Goal: Complete application form

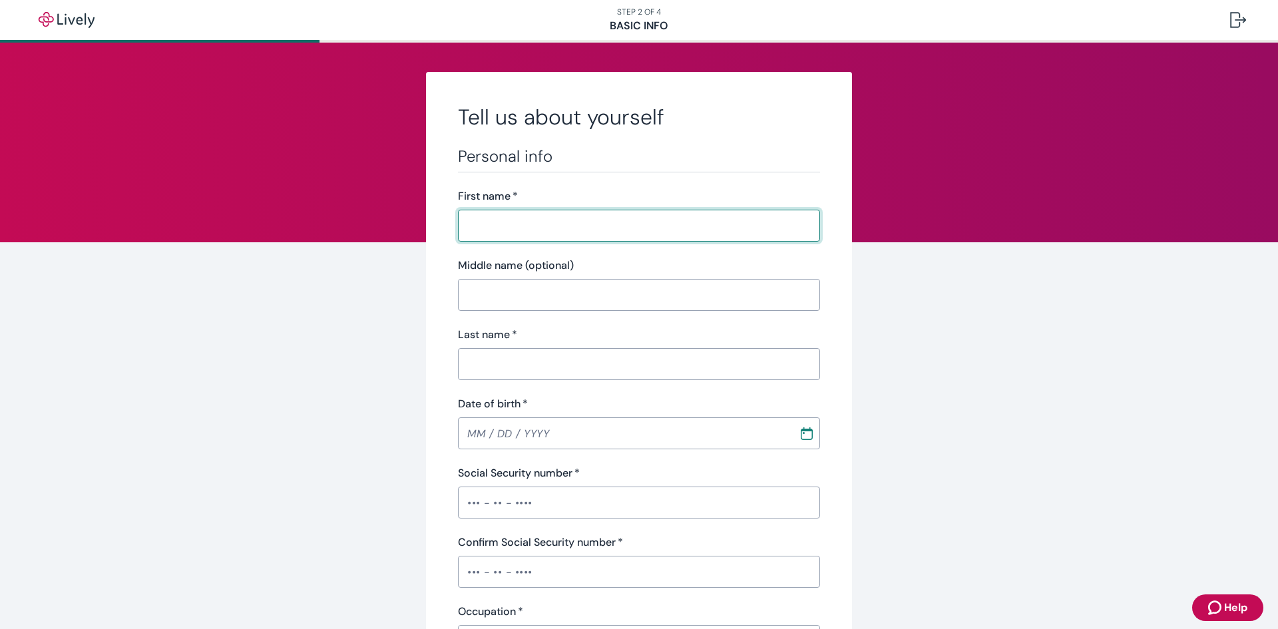
click at [493, 230] on input "First name   *" at bounding box center [639, 225] width 362 height 27
type input "[PERSON_NAME]"
click at [540, 292] on input "Middle name (optional)" at bounding box center [639, 295] width 362 height 27
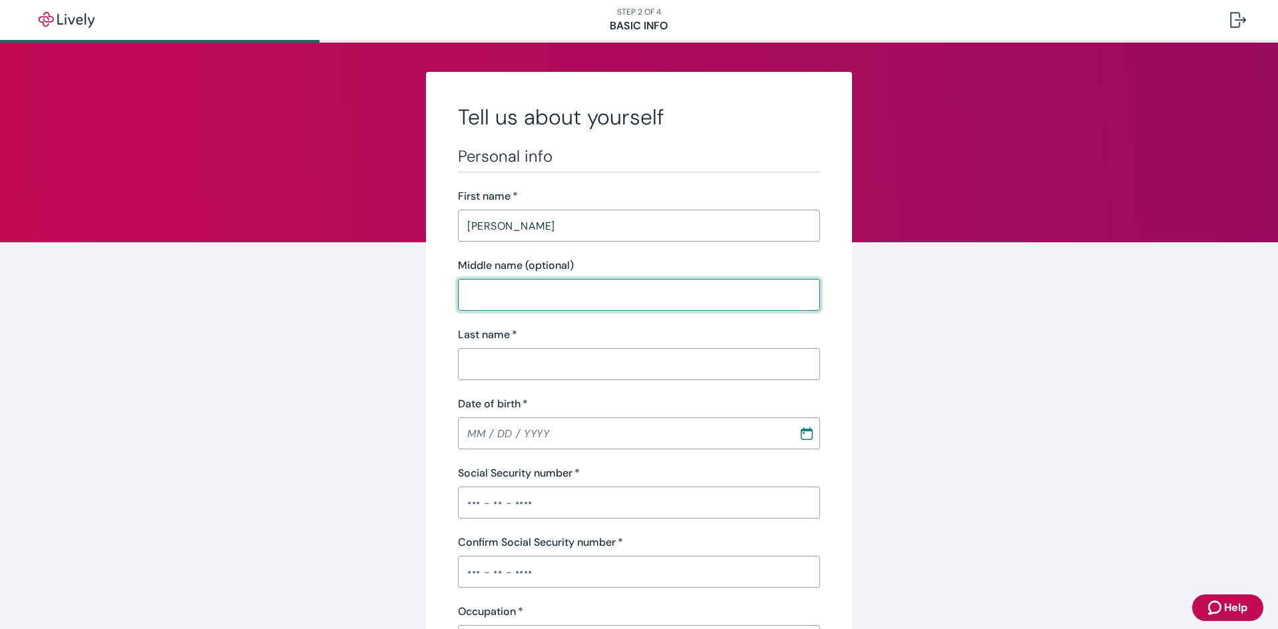
type input "A"
click at [523, 380] on div "Personal info First name   * [PERSON_NAME] ​ Middle name (optional) A ​ Last na…" at bounding box center [639, 470] width 362 height 649
click at [519, 369] on input "Last name   *" at bounding box center [639, 364] width 362 height 27
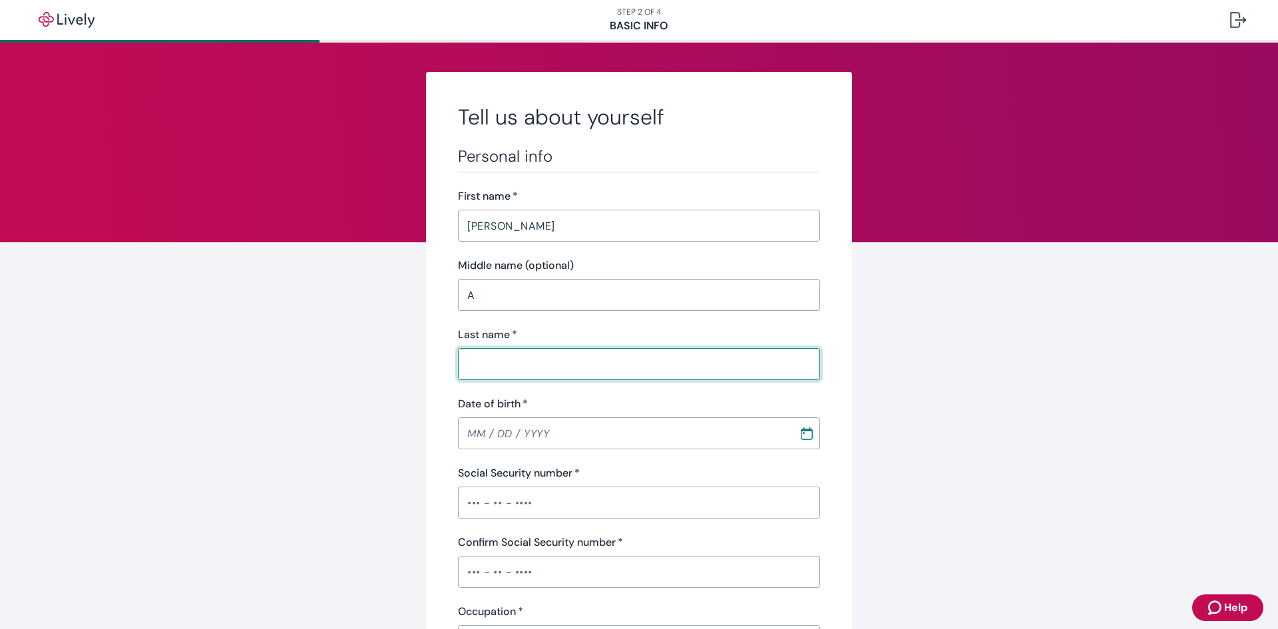
type input "[PERSON_NAME]"
click at [475, 436] on input "MM / DD / YYYY" at bounding box center [623, 433] width 331 height 27
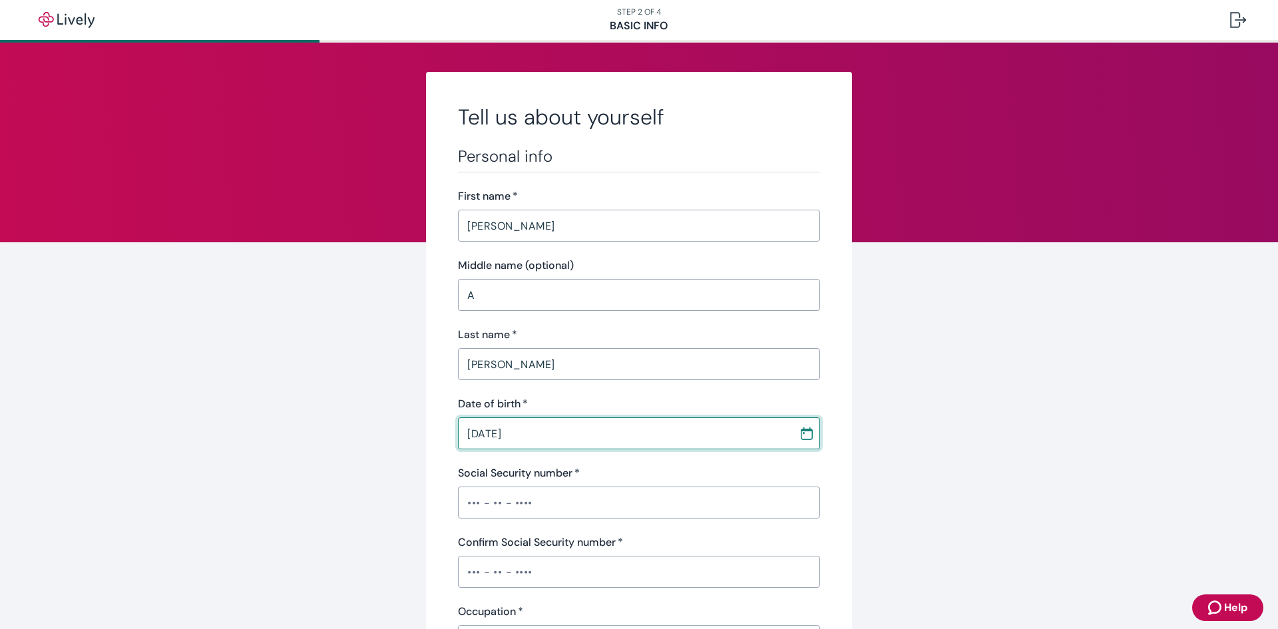
type input "[DATE]"
click at [501, 505] on input "Social Security number   *" at bounding box center [639, 502] width 362 height 27
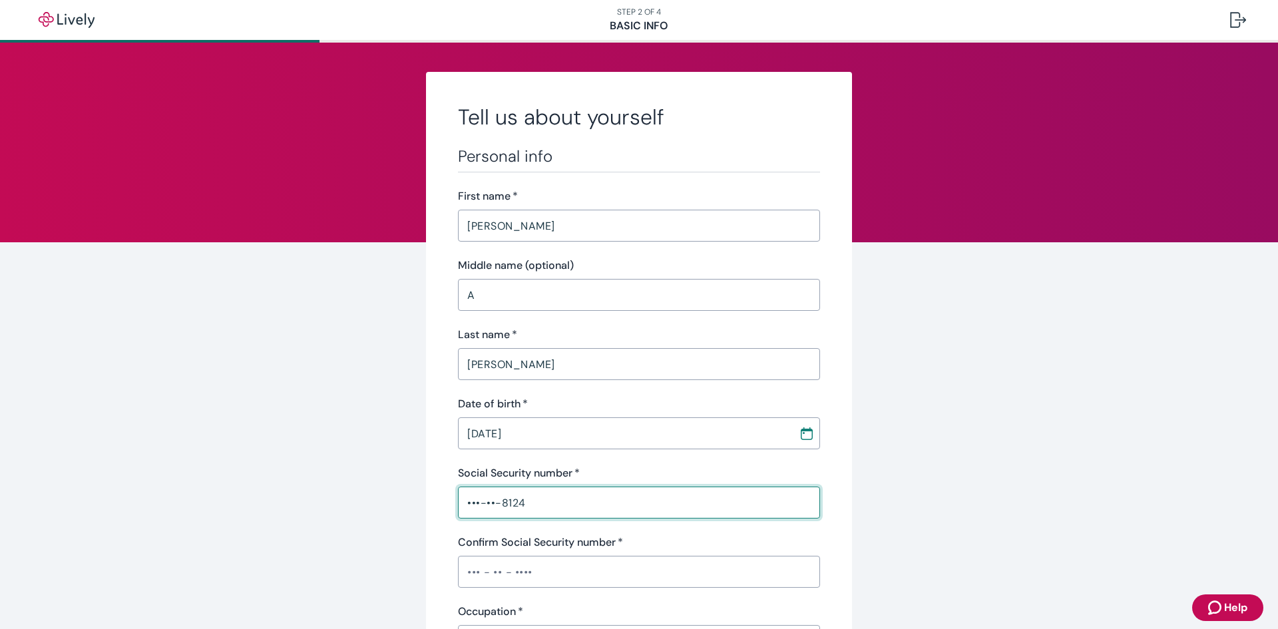
type input "•••-••-8124"
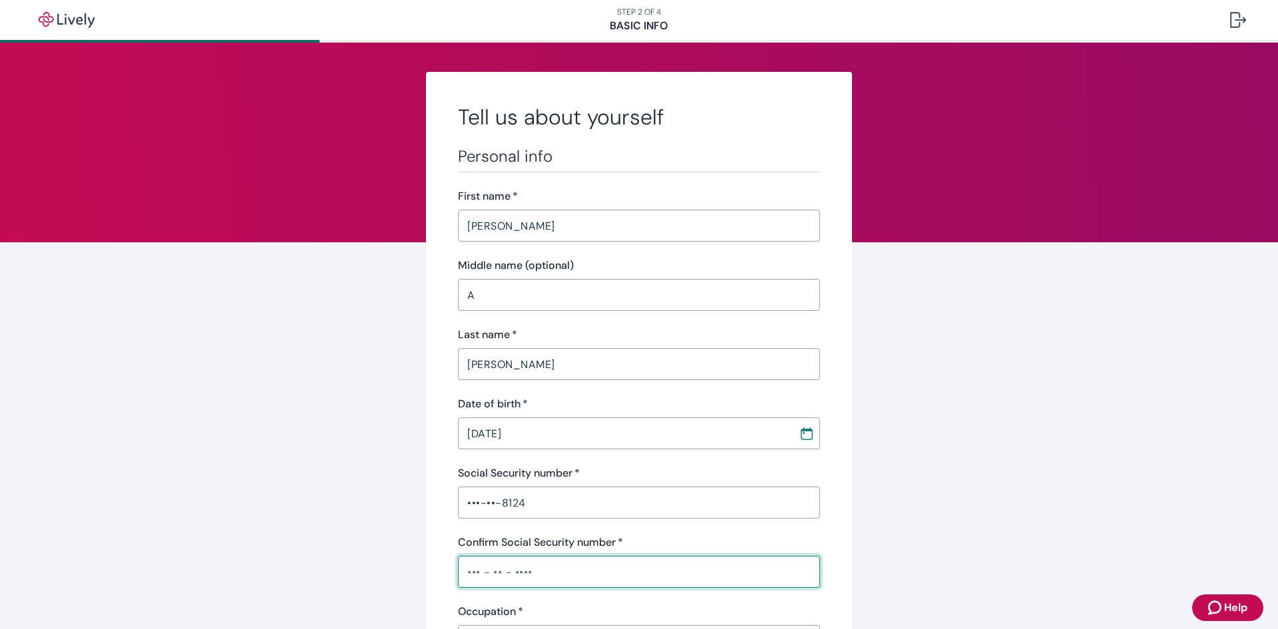
click at [489, 582] on input "Confirm Social Security number   *" at bounding box center [639, 571] width 362 height 27
type input "•••-••-8124"
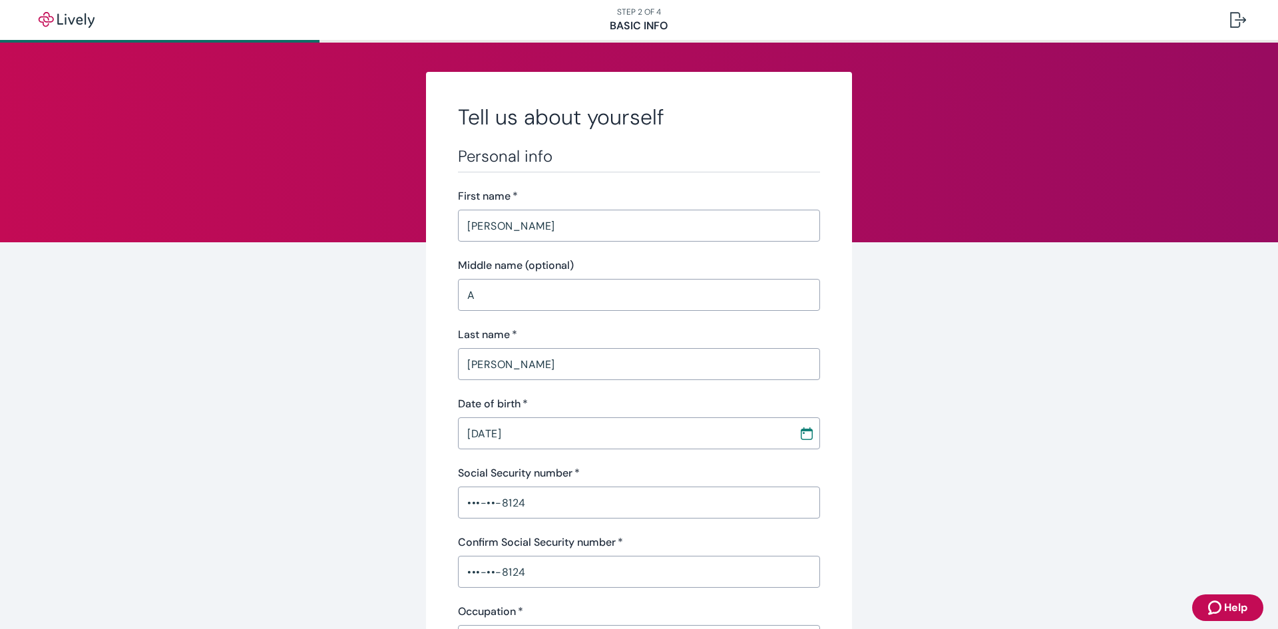
scroll to position [333, 0]
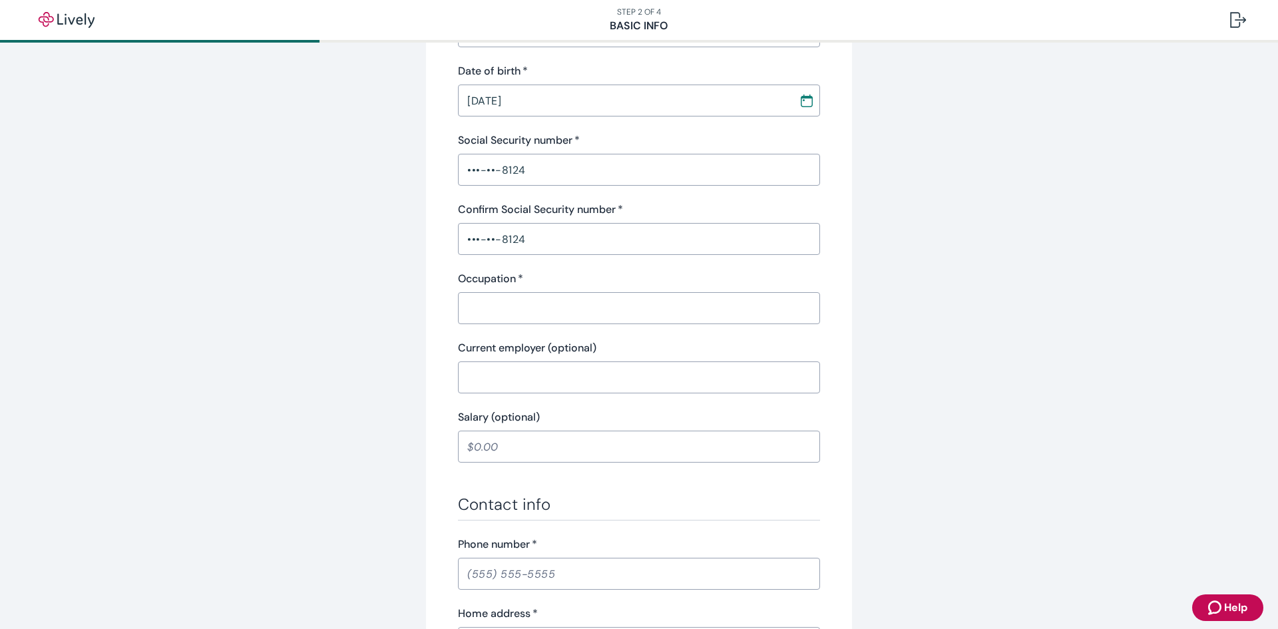
click at [480, 306] on input "Occupation   *" at bounding box center [639, 308] width 362 height 27
type input "Trader"
click at [533, 378] on input "Current employer (optional)" at bounding box center [639, 377] width 362 height 27
type input "Intrametco"
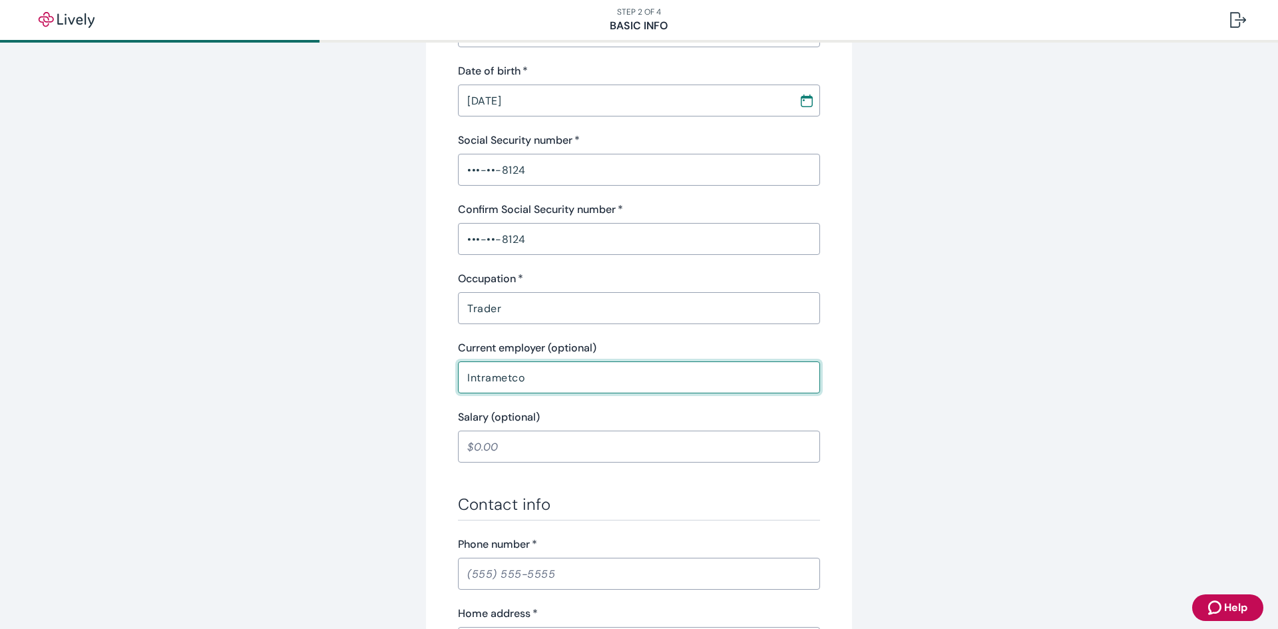
click at [517, 456] on input "Salary (optional)" at bounding box center [639, 446] width 362 height 27
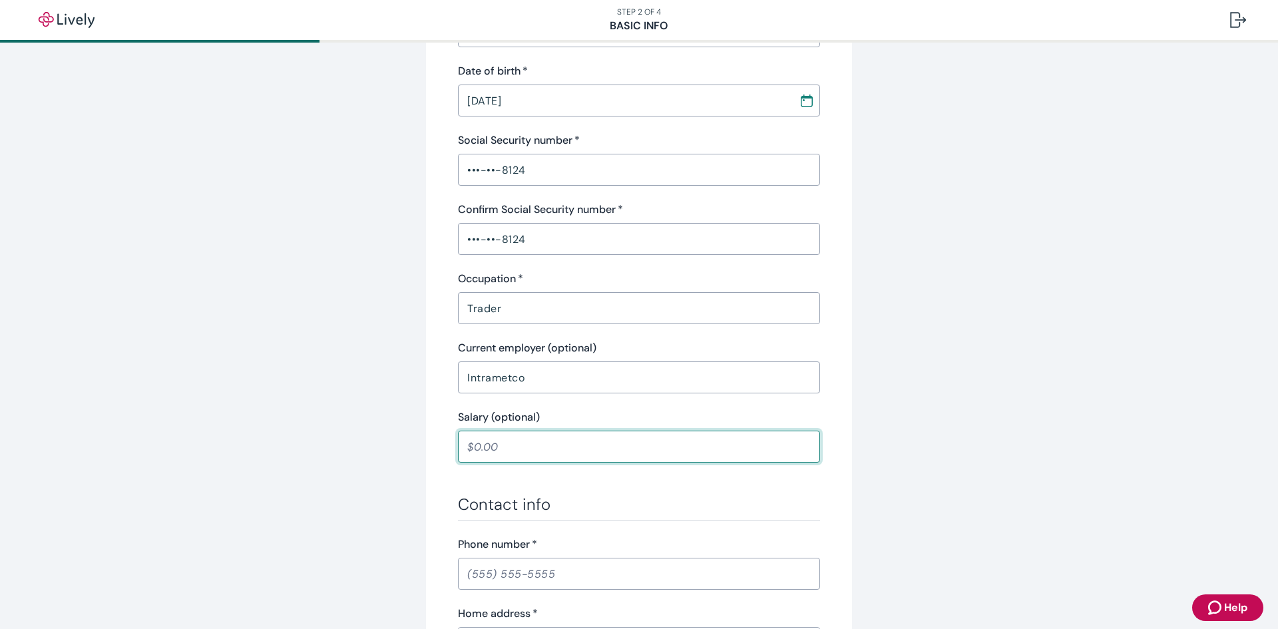
type input "75,000.00"
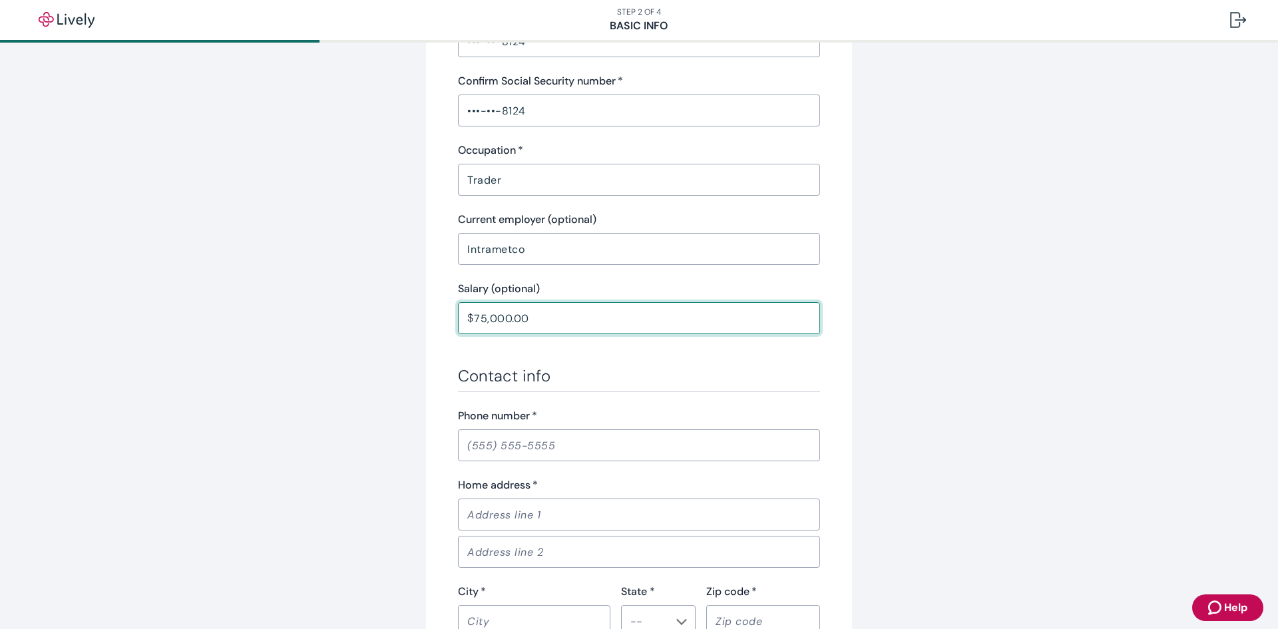
scroll to position [532, 0]
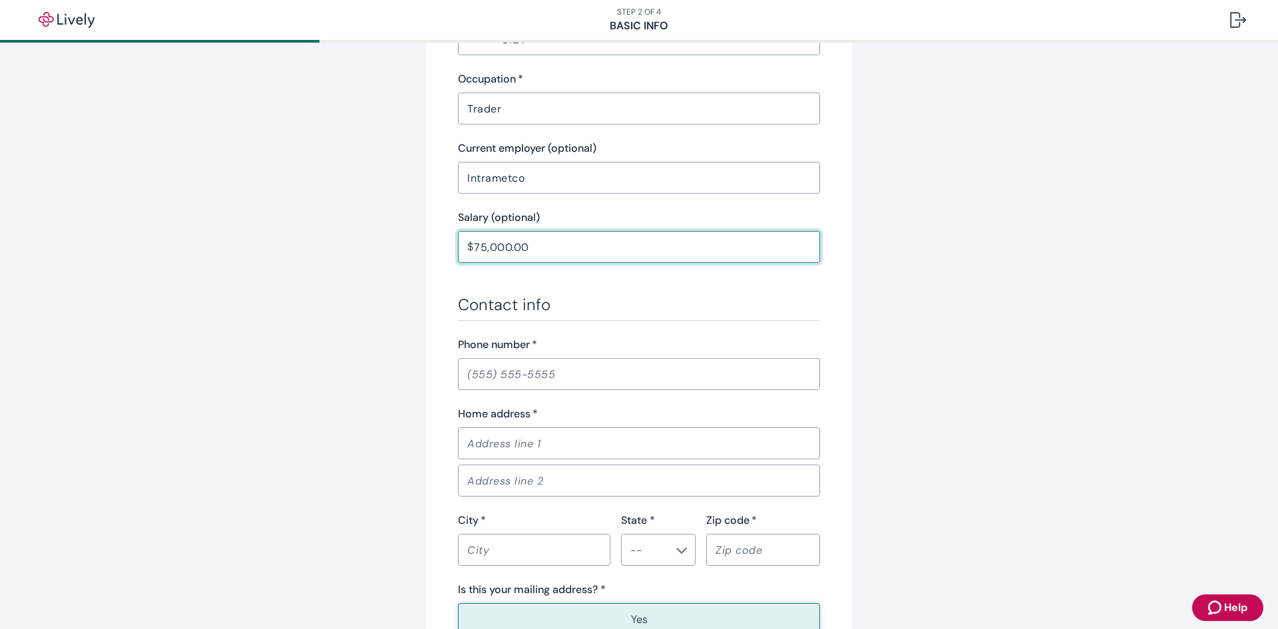
click at [599, 379] on input "Phone number   *" at bounding box center [639, 374] width 362 height 27
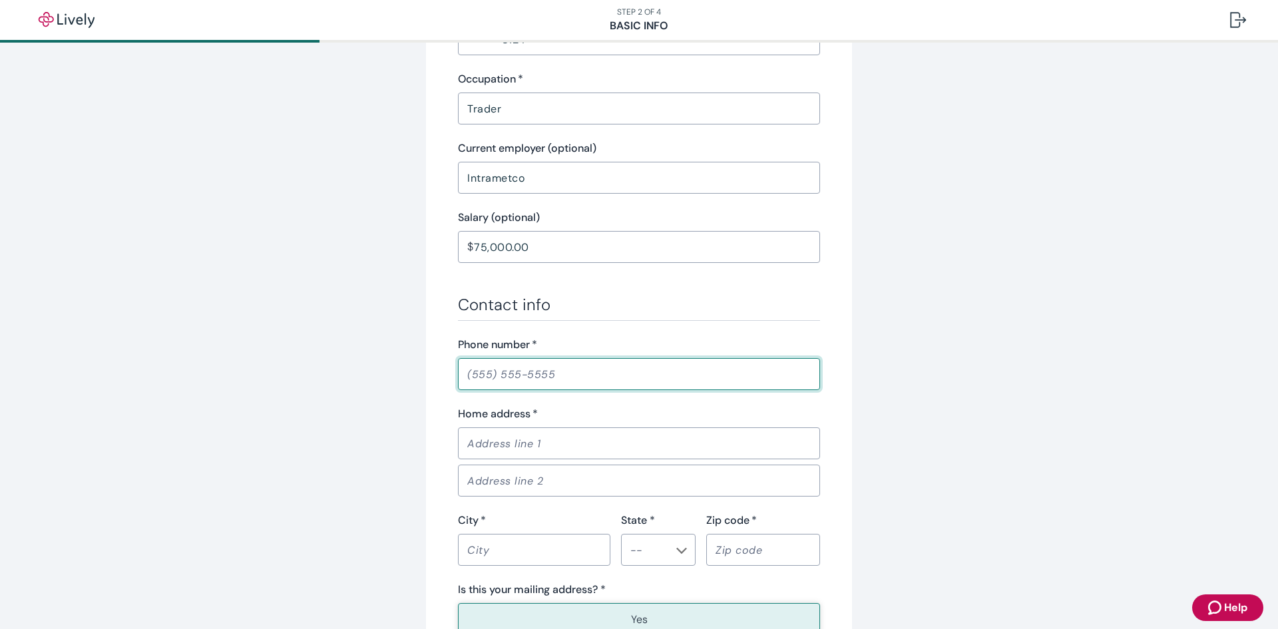
type input "[PHONE_NUMBER]"
click at [560, 441] on input "Home address   *" at bounding box center [639, 443] width 362 height 27
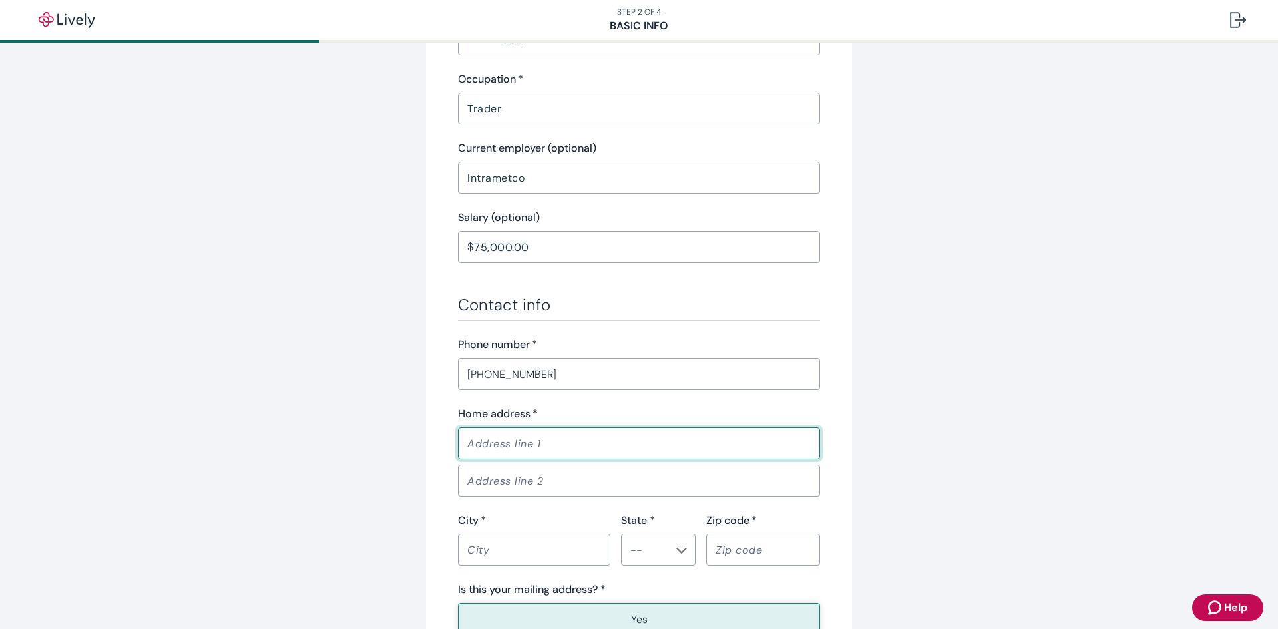
type input "[STREET_ADDRESS]"
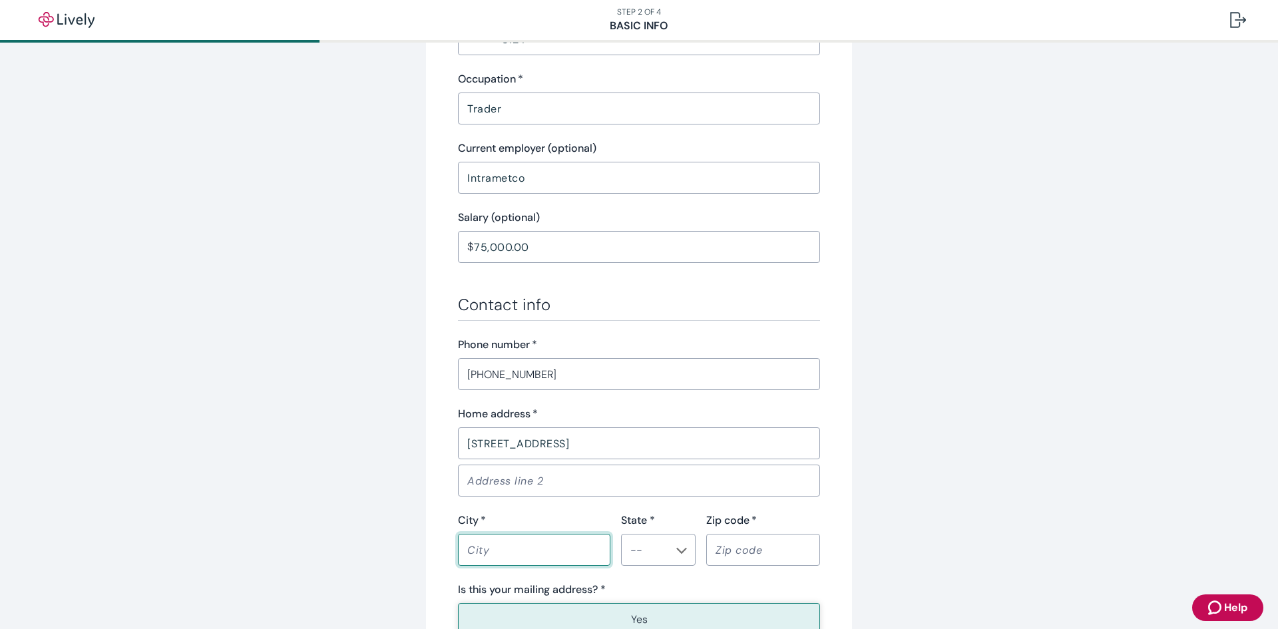
click at [546, 542] on input "City   *" at bounding box center [534, 549] width 152 height 27
type input "[GEOGRAPHIC_DATA]"
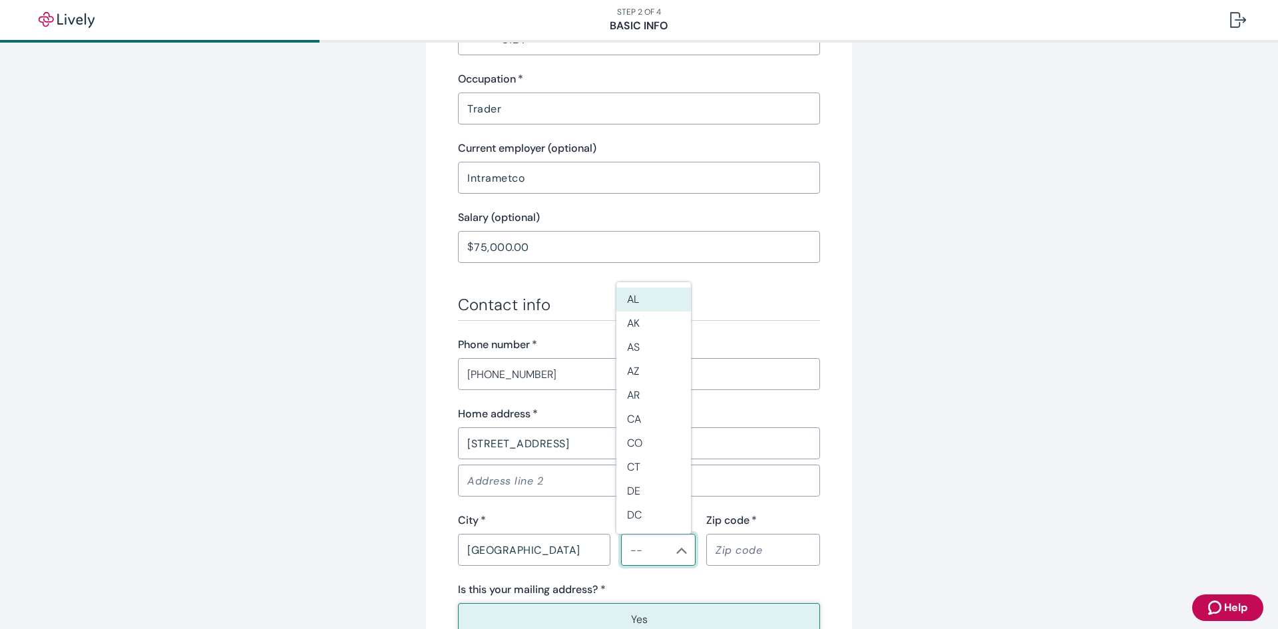
click at [647, 548] on input "State *" at bounding box center [647, 549] width 45 height 19
click at [651, 504] on li "IN" at bounding box center [653, 507] width 75 height 24
type input "IN"
click at [734, 554] on input "Zip code   *" at bounding box center [763, 549] width 114 height 27
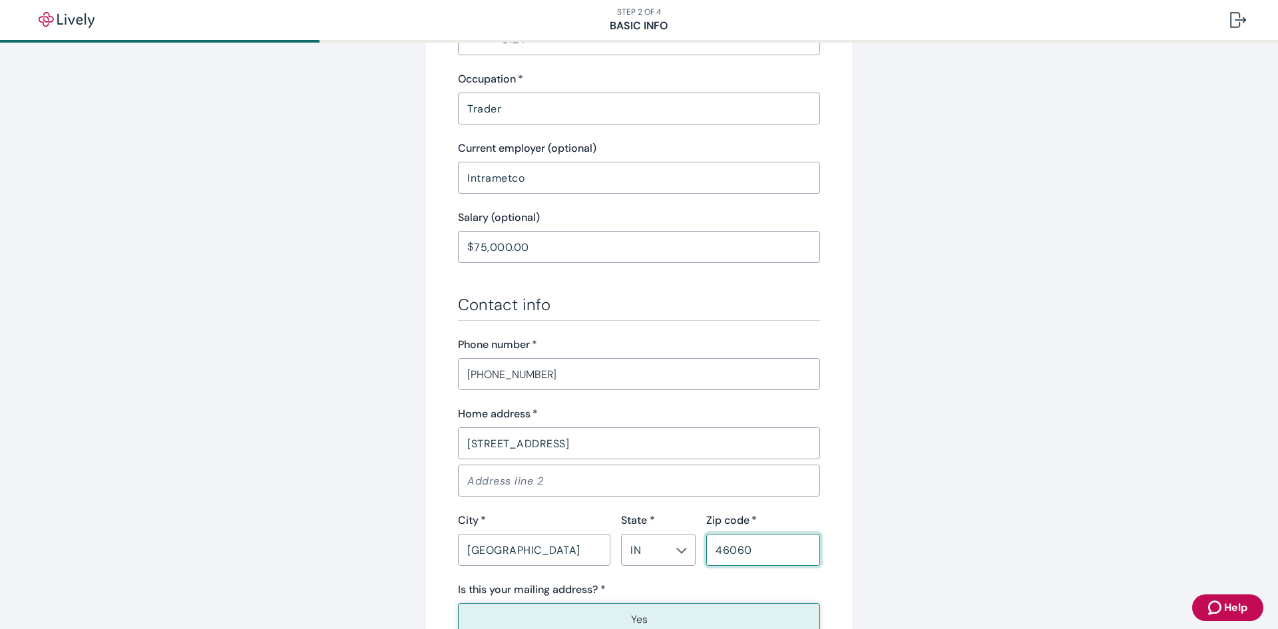
type input "46060"
click at [837, 485] on div "Tell us about yourself Personal info First name   * [PERSON_NAME] ​ Middle name…" at bounding box center [639, 160] width 426 height 1242
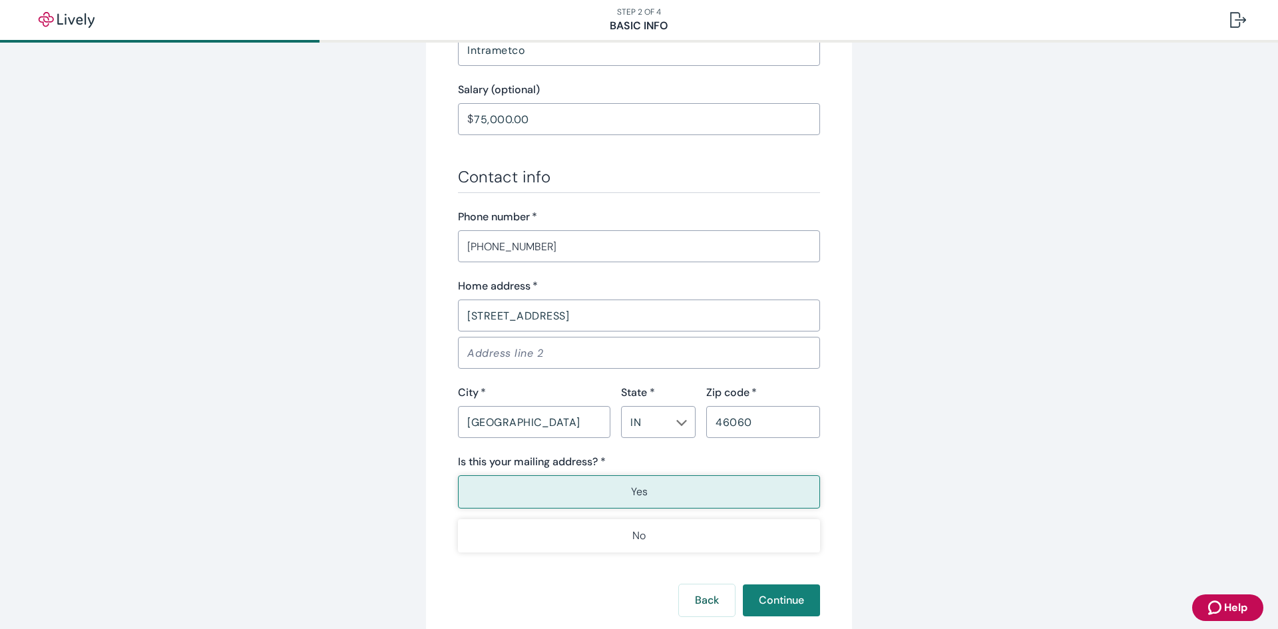
scroll to position [666, 0]
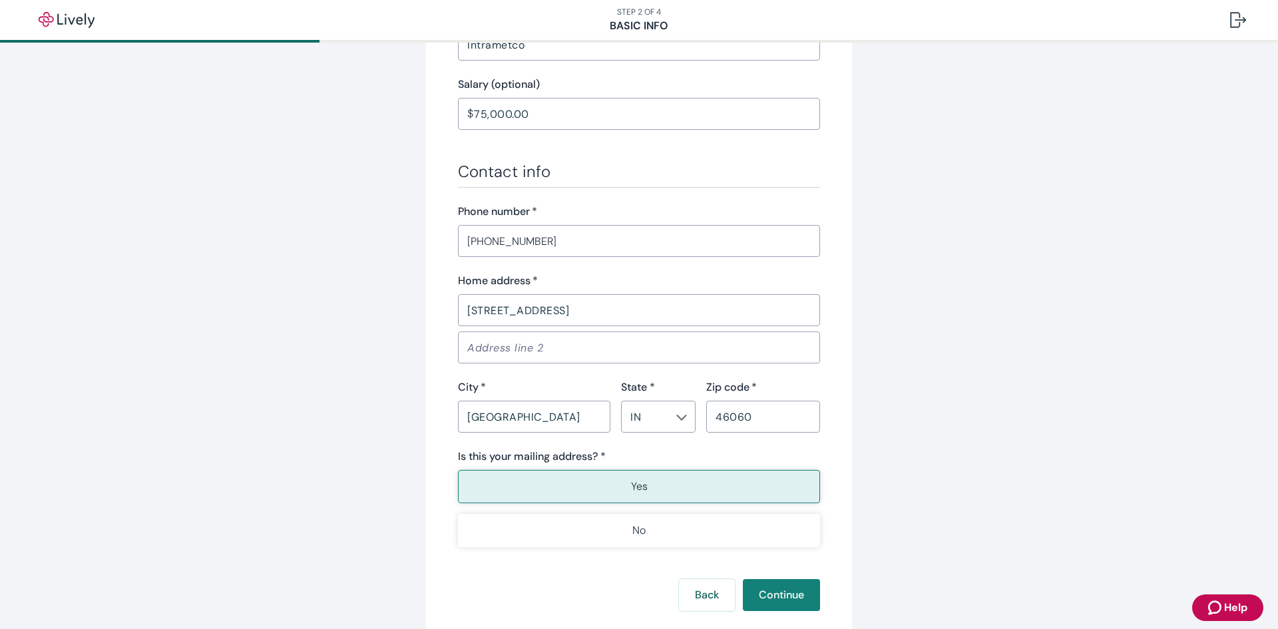
click at [639, 489] on p "Yes" at bounding box center [639, 487] width 17 height 16
click at [774, 594] on button "Continue" at bounding box center [781, 595] width 77 height 32
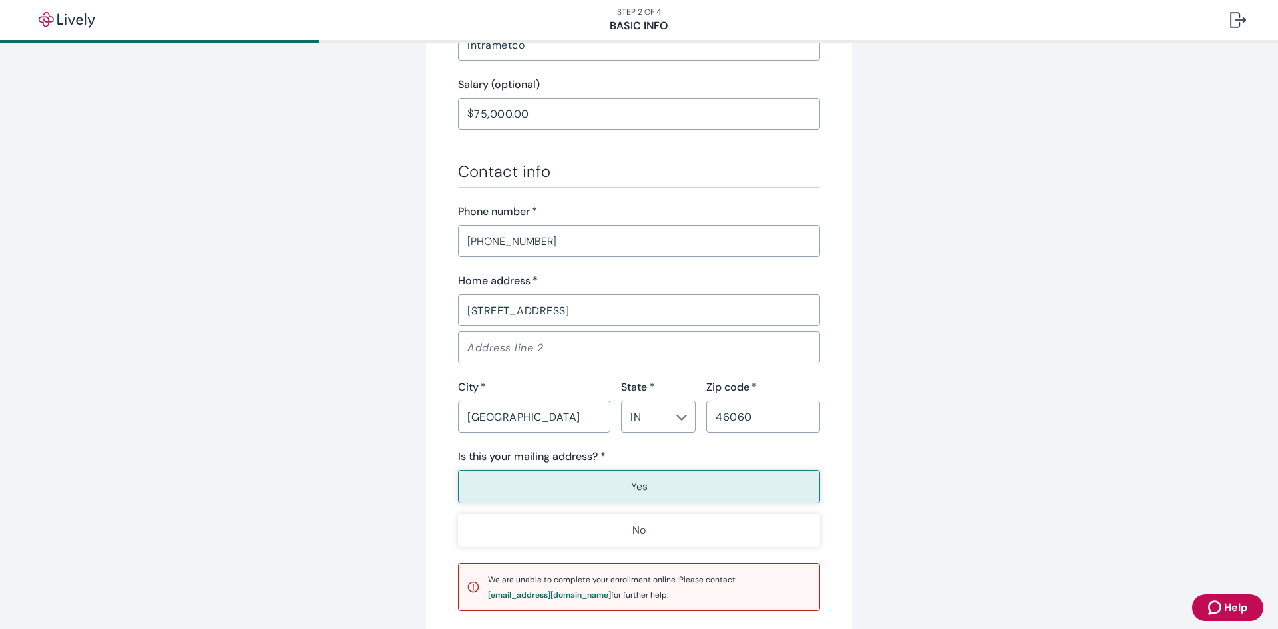
scroll to position [0, 0]
